Goal: Navigation & Orientation: Find specific page/section

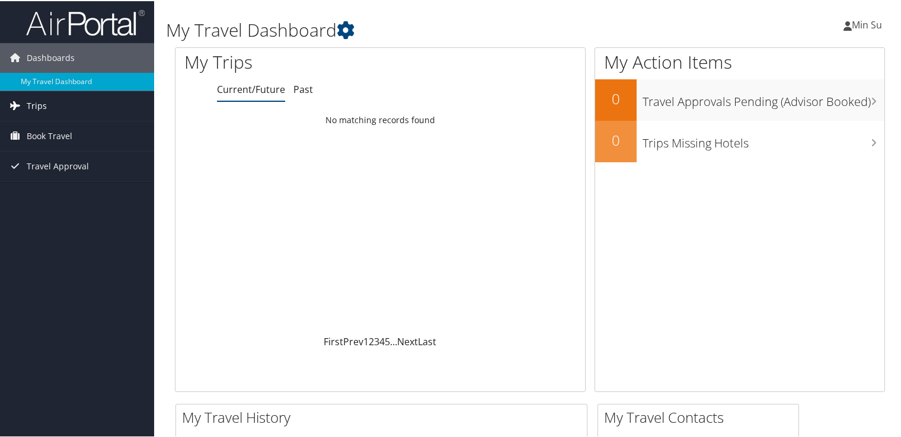
click at [27, 107] on span "Trips" at bounding box center [37, 105] width 20 height 30
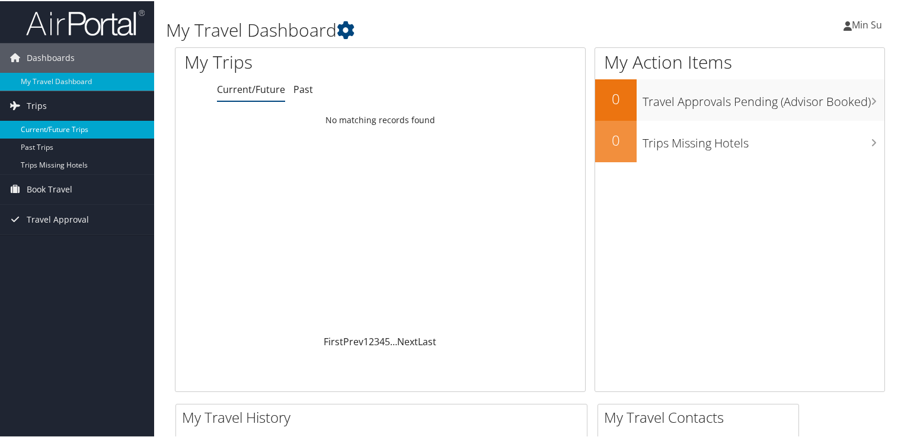
click at [52, 129] on link "Current/Future Trips" at bounding box center [77, 129] width 154 height 18
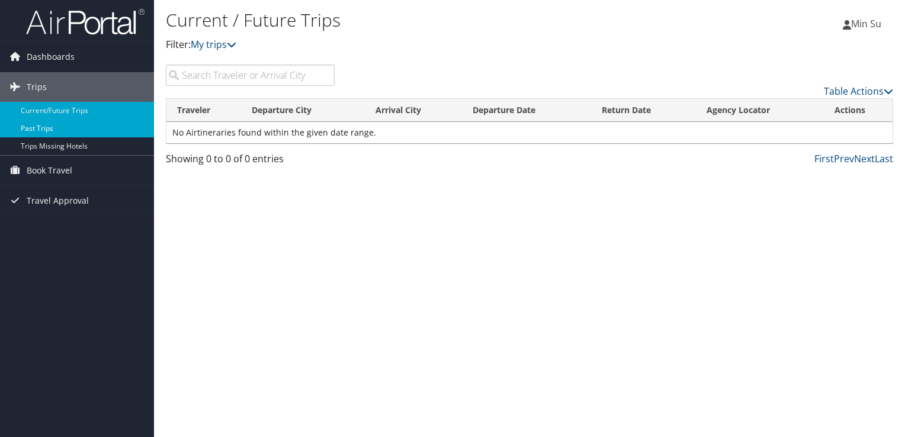
click at [33, 129] on link "Past Trips" at bounding box center [77, 129] width 154 height 18
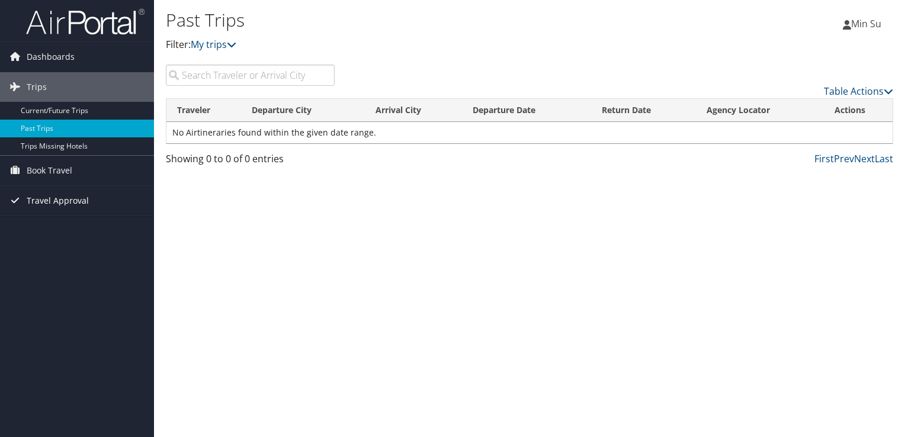
click at [44, 201] on span "Travel Approval" at bounding box center [58, 201] width 62 height 30
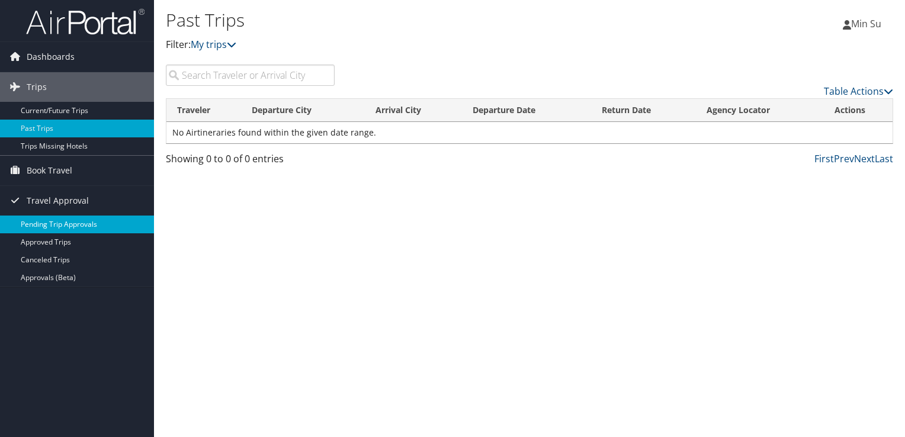
click at [51, 230] on link "Pending Trip Approvals" at bounding box center [77, 225] width 154 height 18
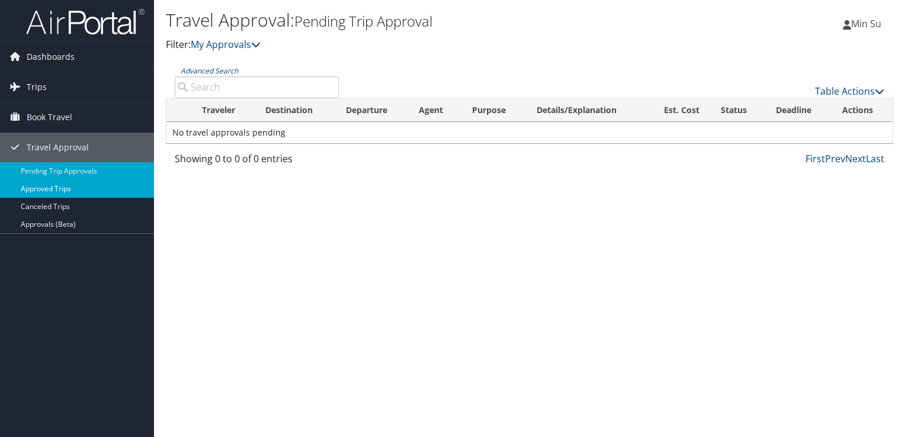
click at [59, 191] on link "Approved Trips" at bounding box center [77, 189] width 154 height 18
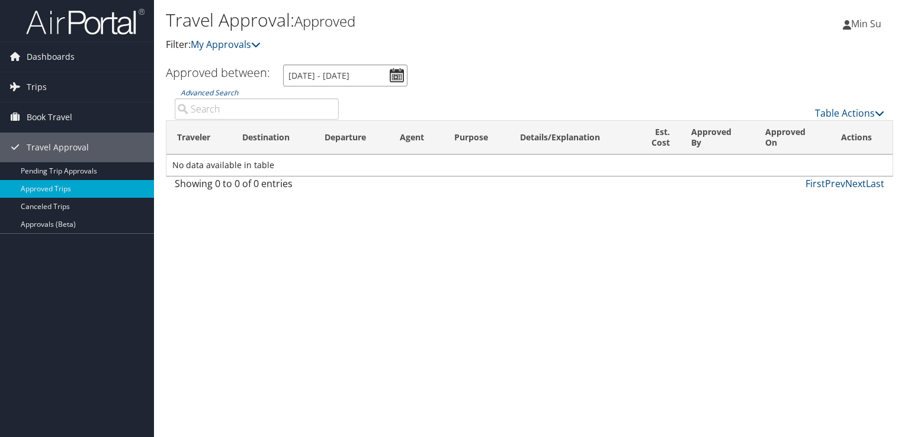
click at [394, 75] on input "[DATE] - [DATE]" at bounding box center [345, 76] width 124 height 22
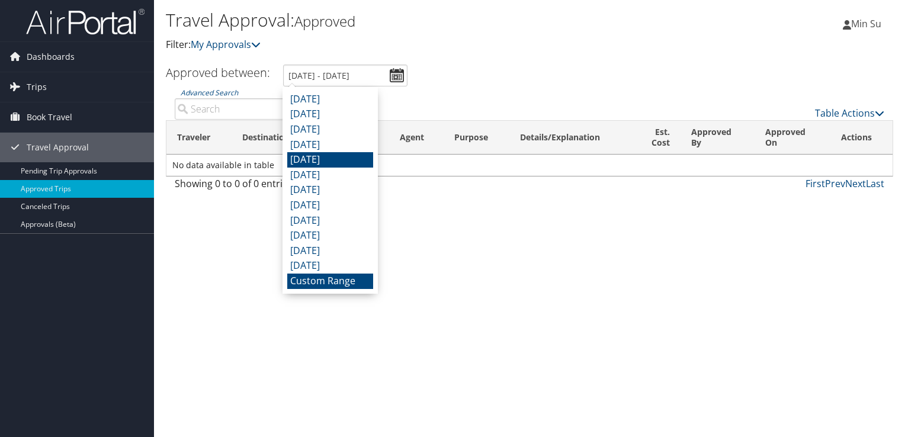
click at [328, 155] on li "[DATE]" at bounding box center [330, 159] width 86 height 15
click at [350, 74] on input "[DATE] - [DATE]" at bounding box center [345, 76] width 124 height 22
click at [338, 96] on li "[DATE]" at bounding box center [330, 99] width 86 height 15
type input "[DATE] - [DATE]"
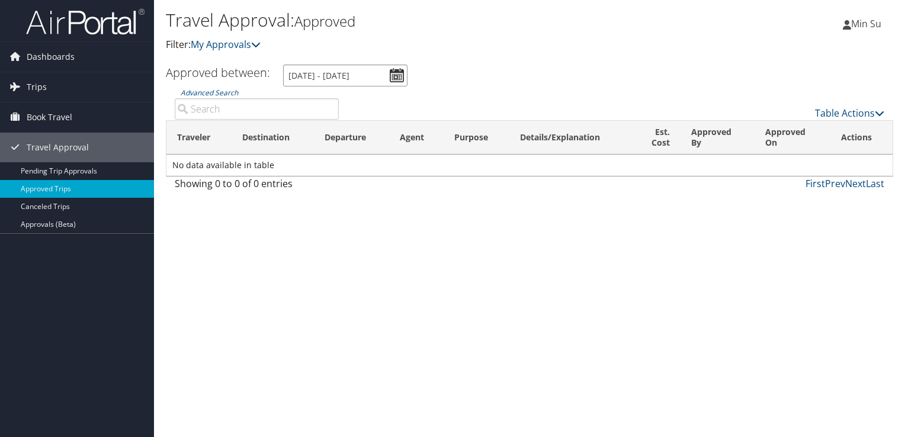
click at [394, 75] on input "[DATE] - [DATE]" at bounding box center [345, 76] width 124 height 22
click at [281, 315] on div "Travel Approval: Approved Filter: My Approvals Min Su Min Su My Settings Travel…" at bounding box center [529, 218] width 751 height 437
click at [47, 118] on span "Book Travel" at bounding box center [50, 117] width 46 height 30
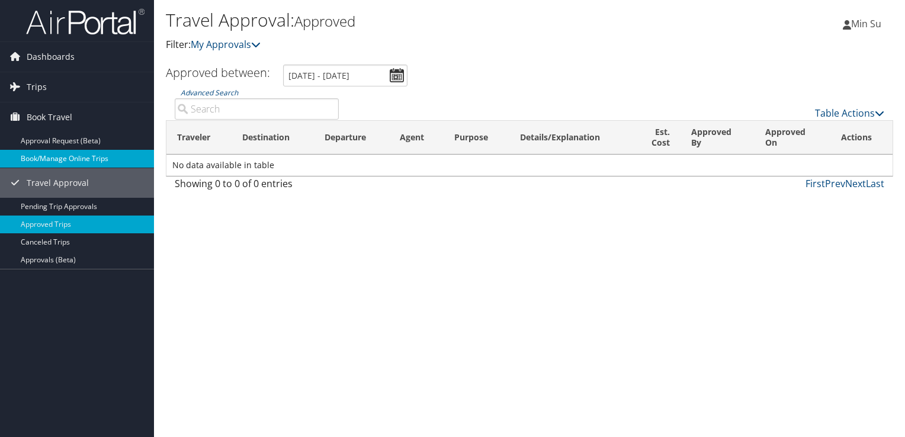
click at [60, 155] on link "Book/Manage Online Trips" at bounding box center [77, 159] width 154 height 18
